Goal: Unclear

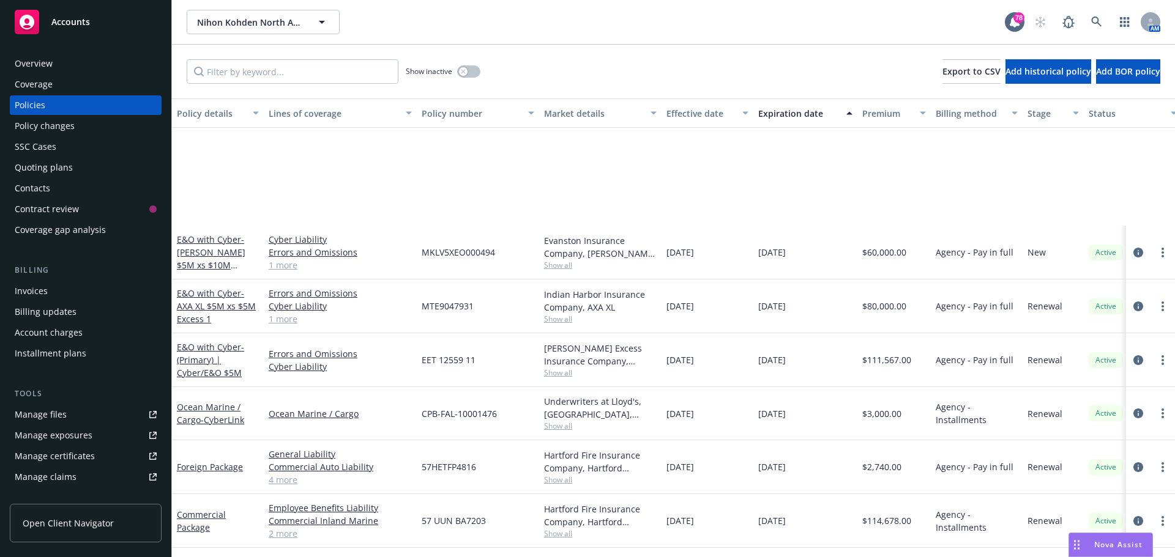
scroll to position [184, 0]
